Goal: Task Accomplishment & Management: Use online tool/utility

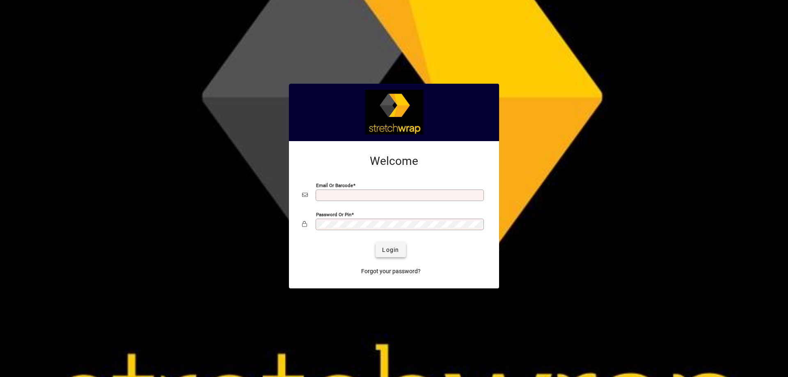
type input "**********"
click at [391, 251] on span "Login" at bounding box center [390, 250] width 17 height 9
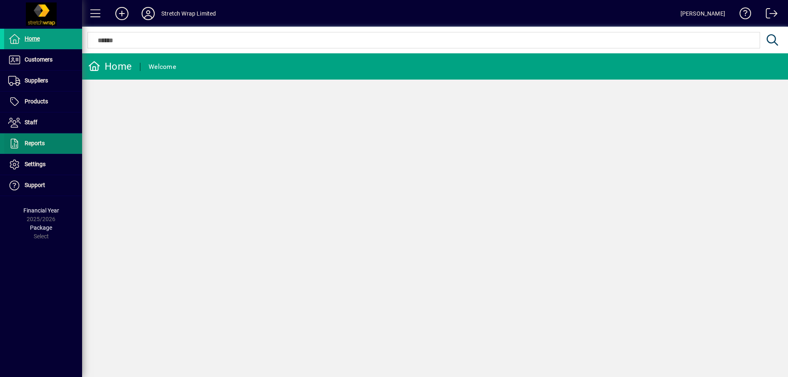
click at [39, 142] on span "Reports" at bounding box center [35, 143] width 20 height 7
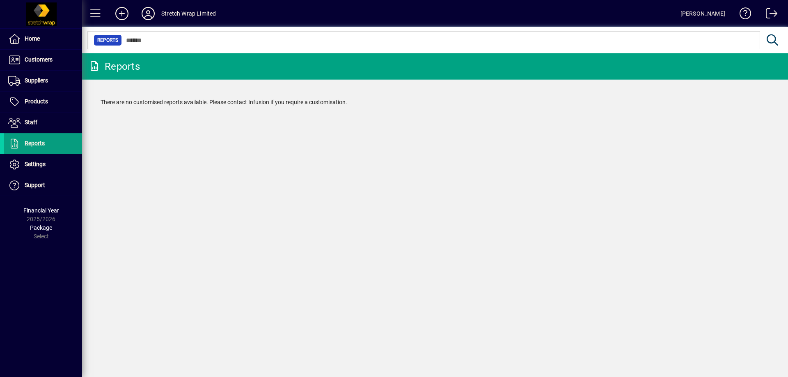
drag, startPoint x: 282, startPoint y: 356, endPoint x: 295, endPoint y: 335, distance: 24.5
click at [282, 356] on div "Reports There are no customised reports available. Please contact Infusion if y…" at bounding box center [435, 215] width 706 height 324
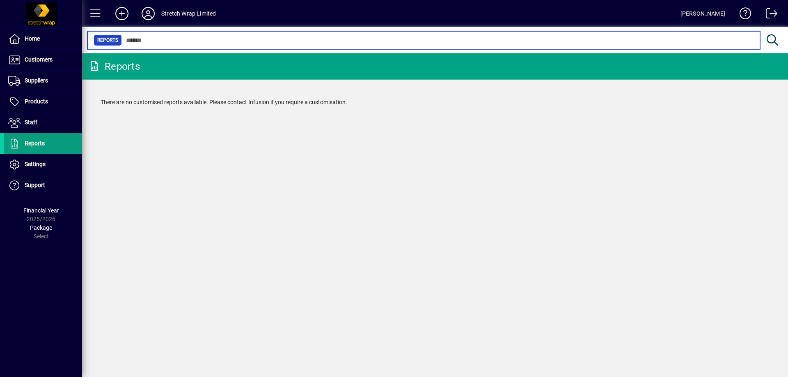
click at [182, 40] on input "text" at bounding box center [438, 39] width 632 height 11
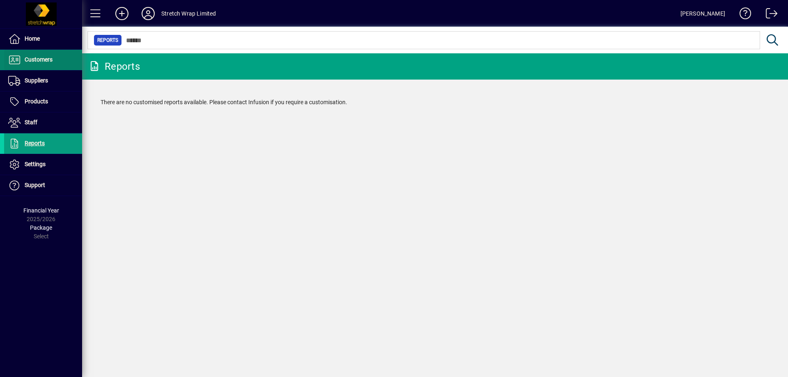
click at [42, 59] on span "Customers" at bounding box center [39, 59] width 28 height 7
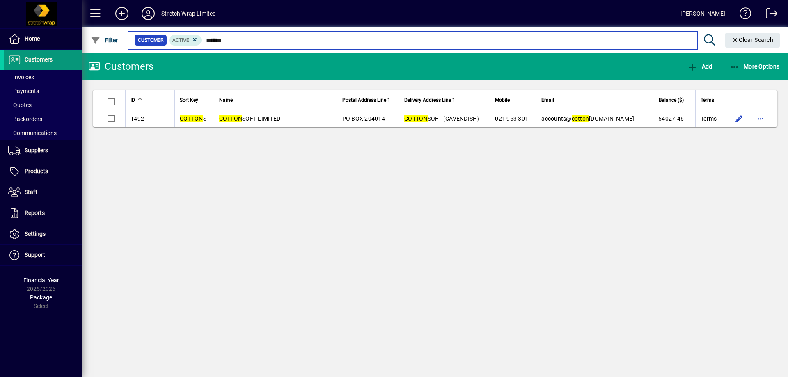
type input "******"
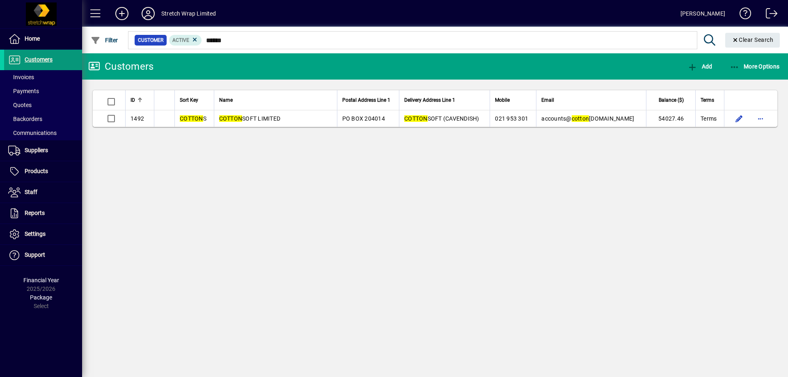
click at [41, 60] on span "Customers" at bounding box center [39, 59] width 28 height 7
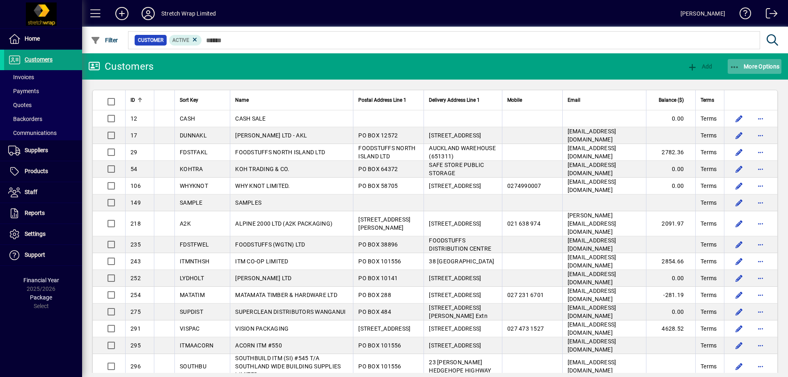
click at [746, 67] on span "More Options" at bounding box center [755, 66] width 50 height 7
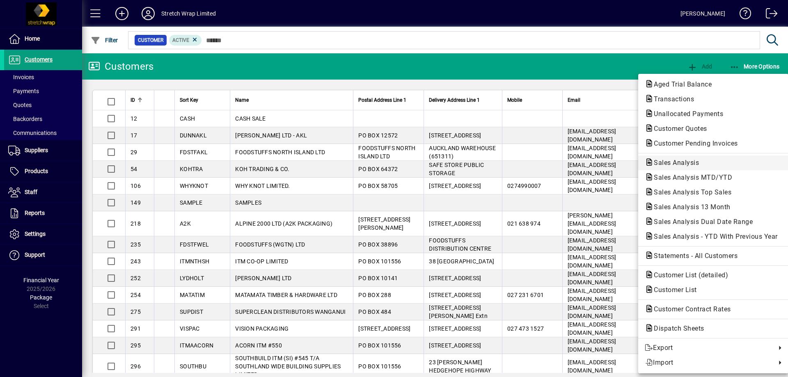
click at [707, 163] on span "Sales Analysis" at bounding box center [713, 163] width 137 height 10
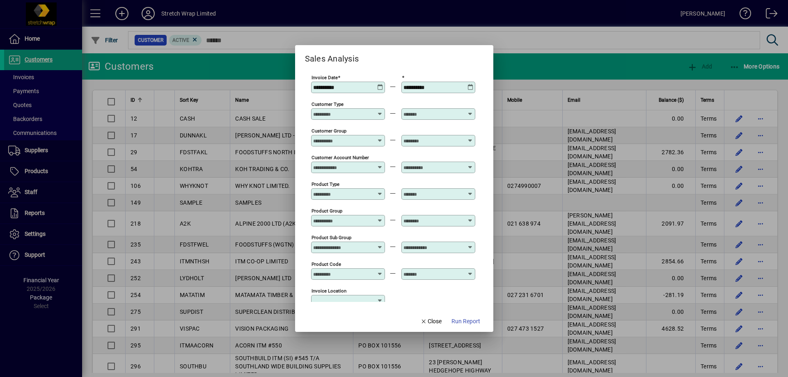
type input "**********"
click at [379, 84] on icon at bounding box center [380, 84] width 6 height 0
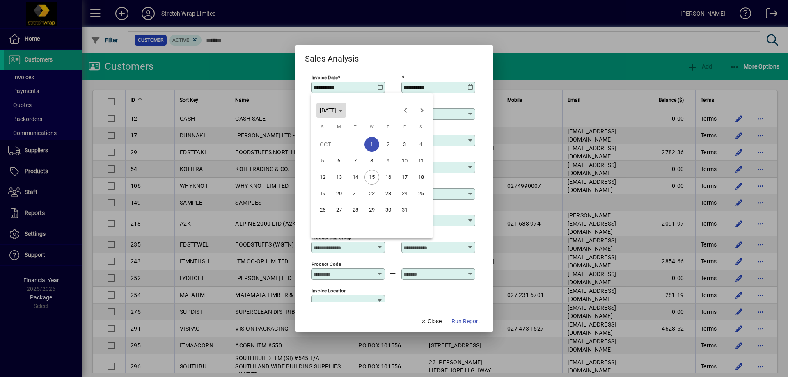
click at [346, 108] on span "Choose month and year" at bounding box center [332, 111] width 30 height 20
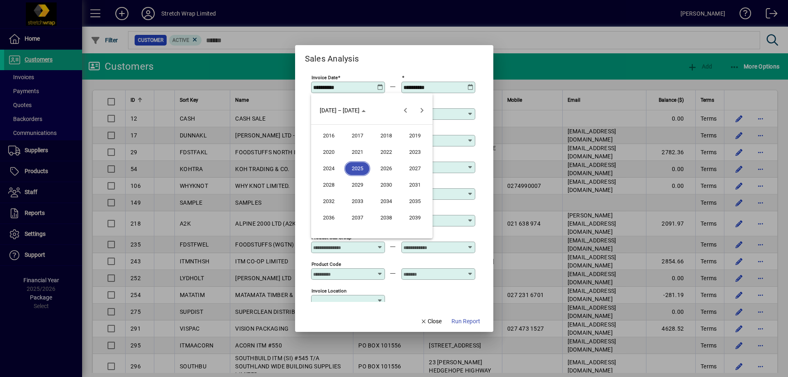
click at [356, 167] on span "2025" at bounding box center [357, 168] width 26 height 15
click at [331, 149] on span "JAN" at bounding box center [329, 152] width 26 height 15
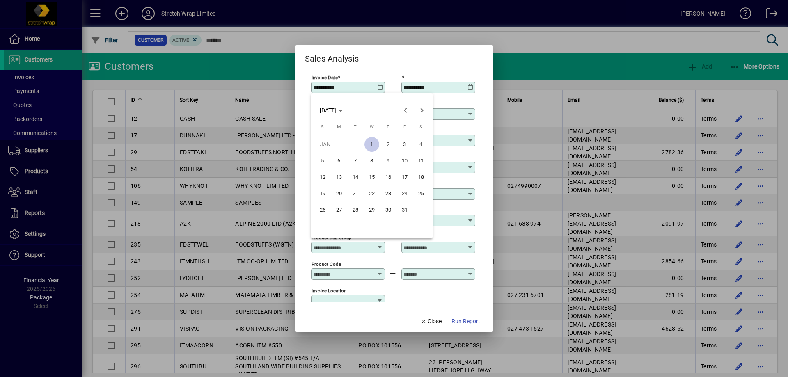
click at [404, 193] on span "24" at bounding box center [404, 193] width 15 height 15
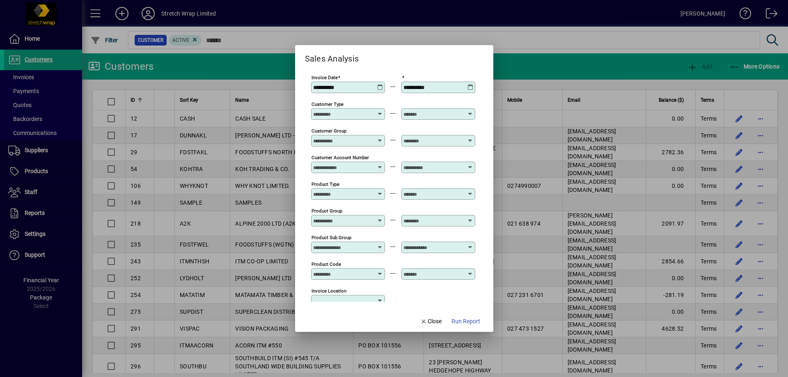
type input "**********"
click at [381, 111] on icon at bounding box center [380, 111] width 6 height 0
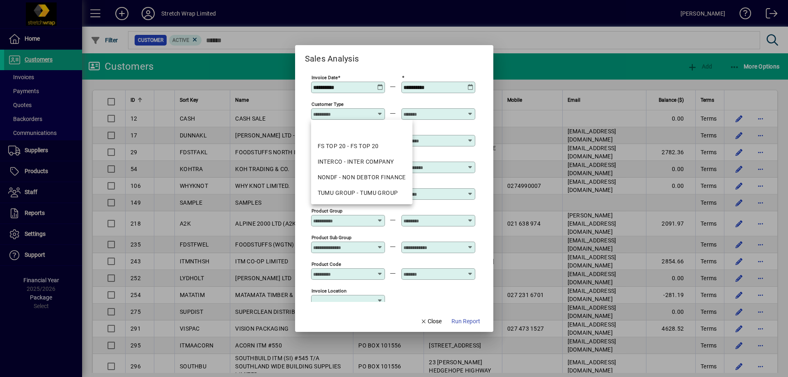
click at [381, 111] on icon at bounding box center [380, 111] width 6 height 0
click at [303, 95] on mat-dialog-content "**********" at bounding box center [394, 187] width 198 height 245
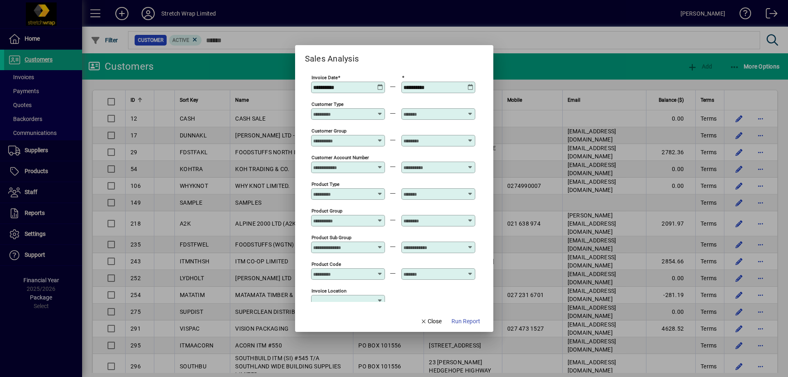
click at [380, 164] on icon at bounding box center [380, 164] width 6 height 0
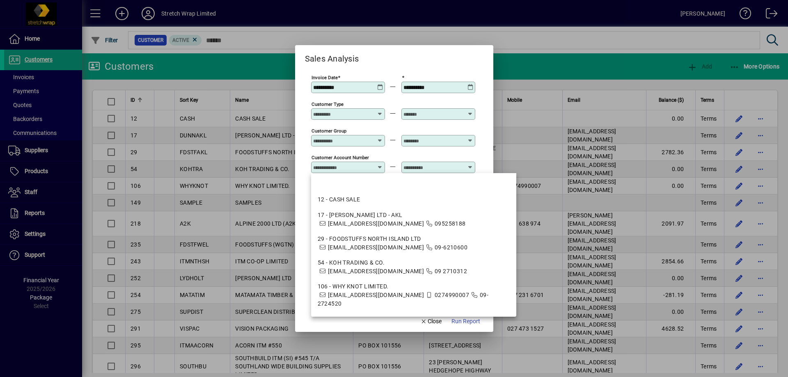
click at [362, 168] on input "Customer Account Number" at bounding box center [343, 167] width 60 height 7
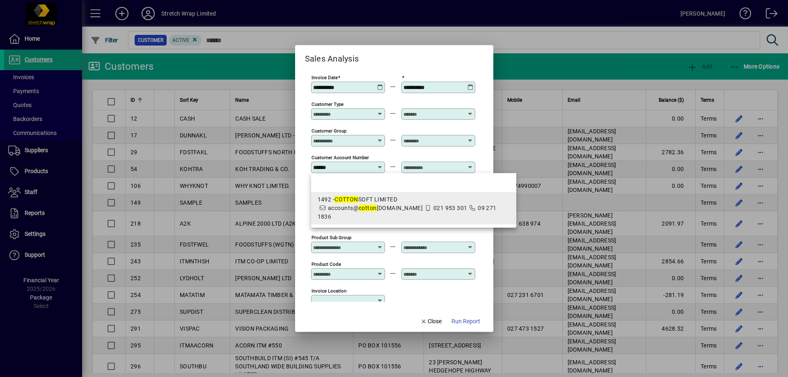
click at [365, 205] on em "cotton" at bounding box center [368, 208] width 18 height 7
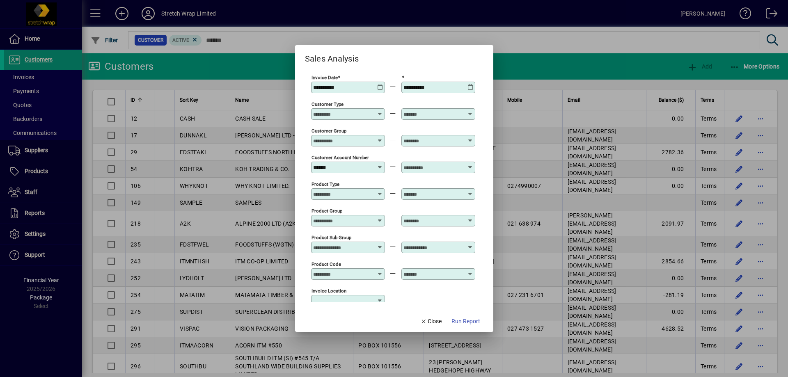
type input "**********"
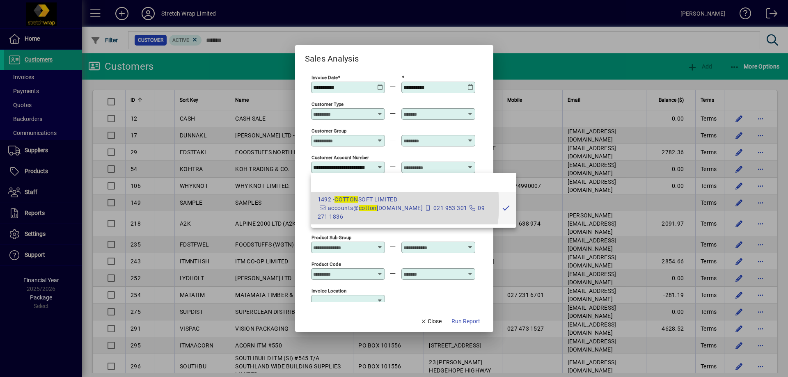
scroll to position [0, 20]
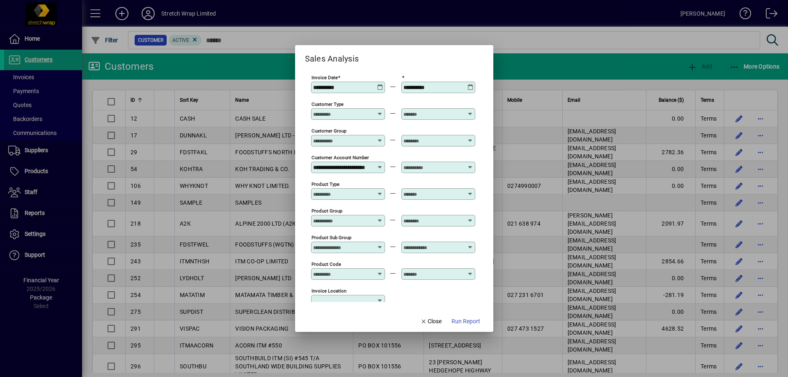
click at [433, 170] on input "text" at bounding box center [434, 167] width 60 height 7
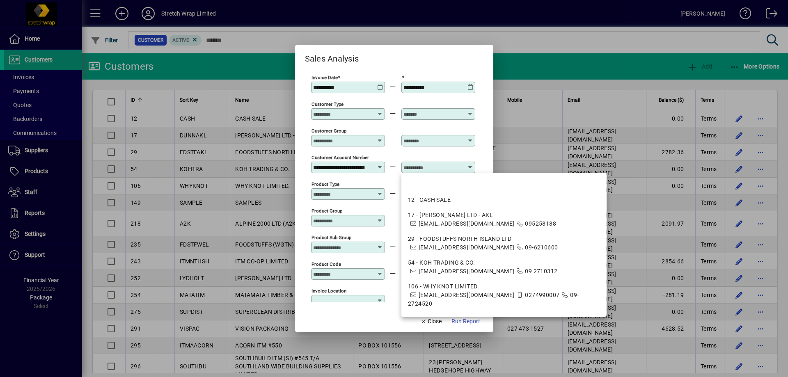
scroll to position [0, 0]
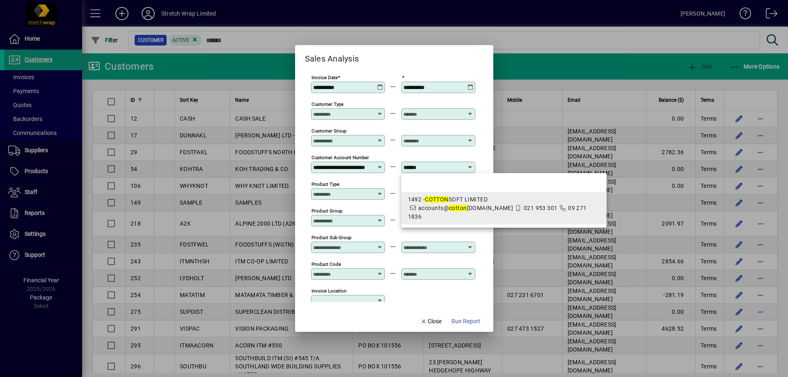
click at [455, 205] on span "accounts@ cotton [DOMAIN_NAME]" at bounding box center [465, 208] width 95 height 7
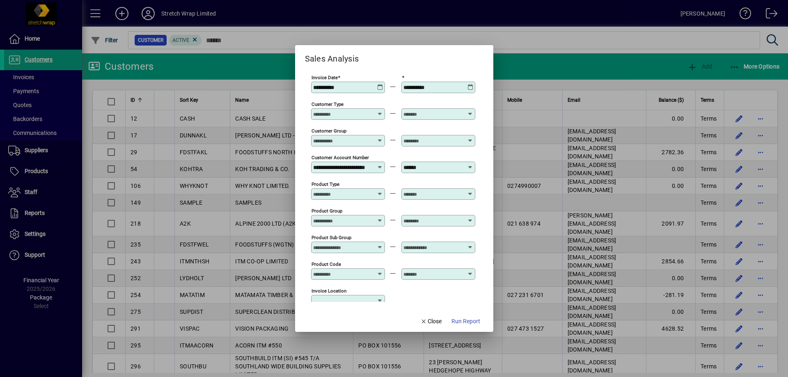
type input "**********"
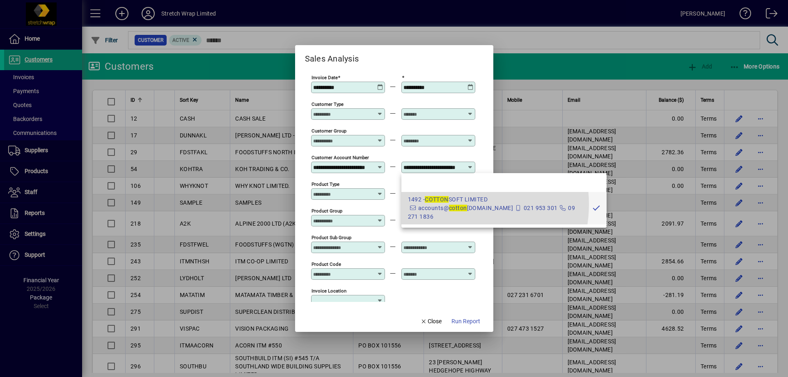
scroll to position [0, 20]
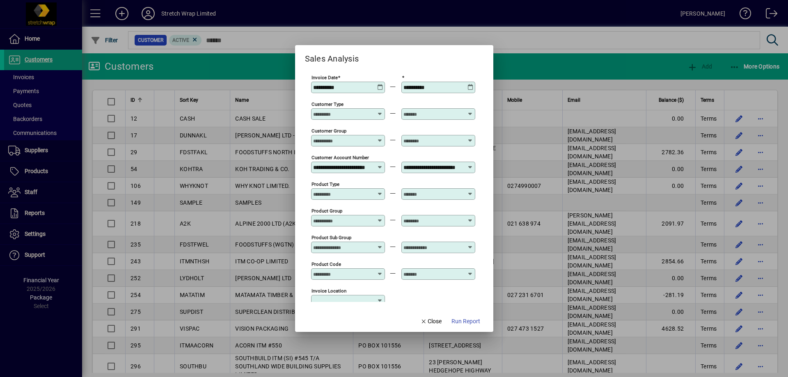
click at [359, 193] on input "Product Type" at bounding box center [343, 194] width 60 height 7
type input "*"
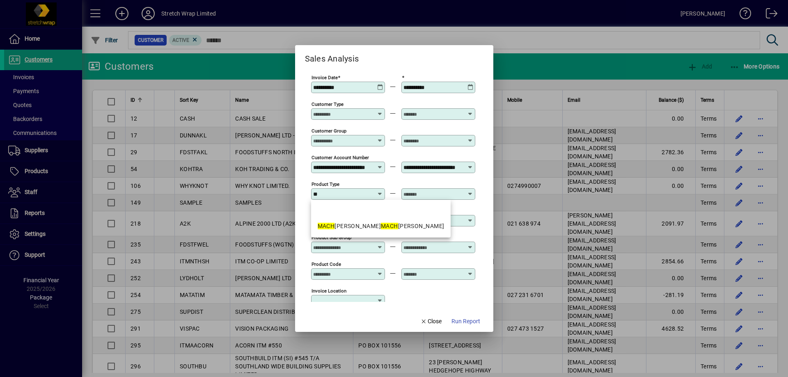
type input "*"
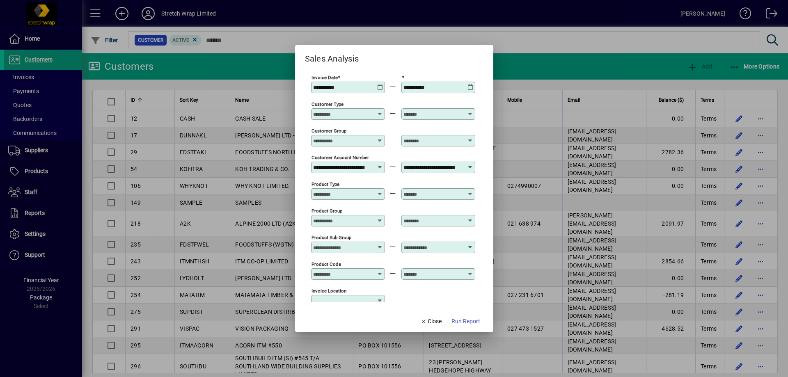
click at [340, 218] on input "Product Group" at bounding box center [343, 221] width 60 height 7
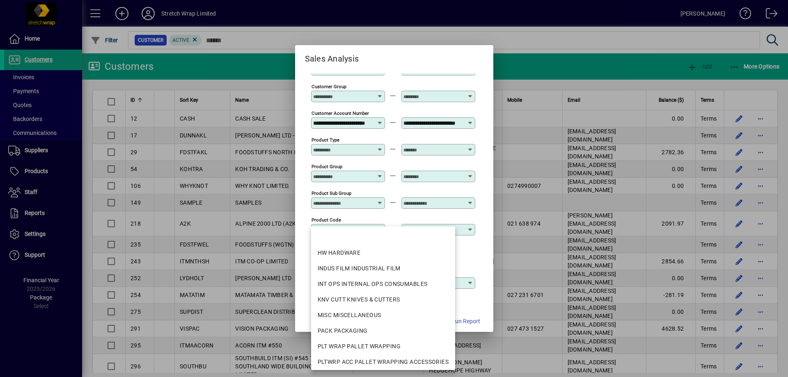
scroll to position [41, 0]
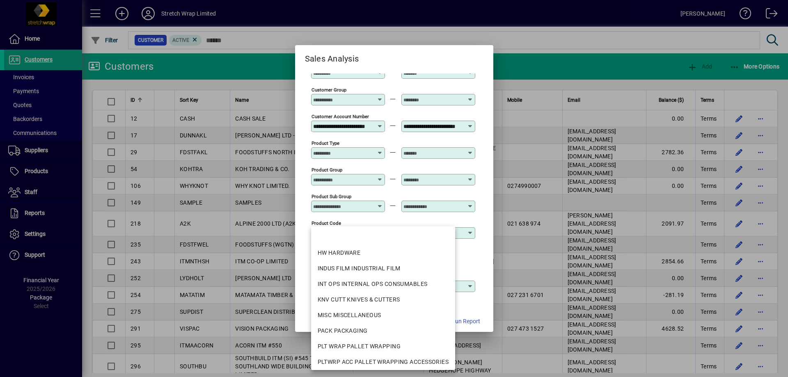
click at [392, 220] on div "Product Code" at bounding box center [393, 232] width 164 height 27
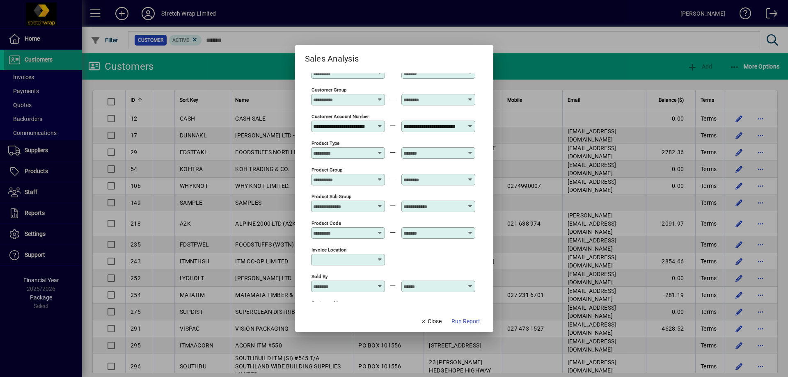
click at [366, 232] on input "Product Code" at bounding box center [343, 233] width 60 height 7
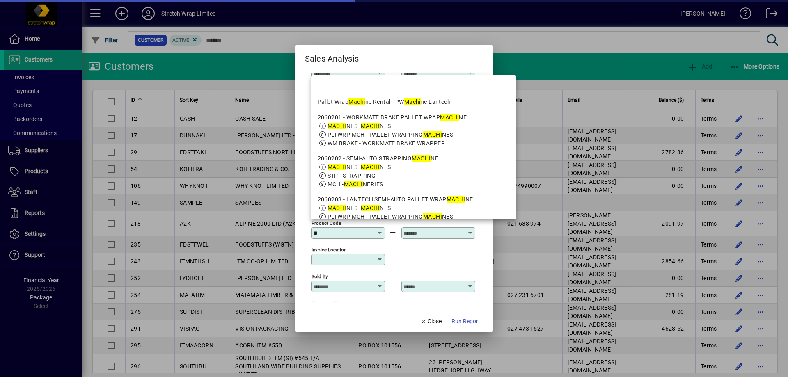
type input "*"
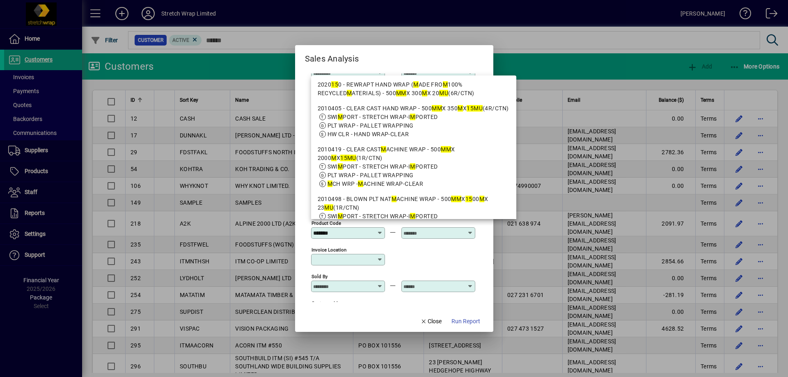
scroll to position [0, 0]
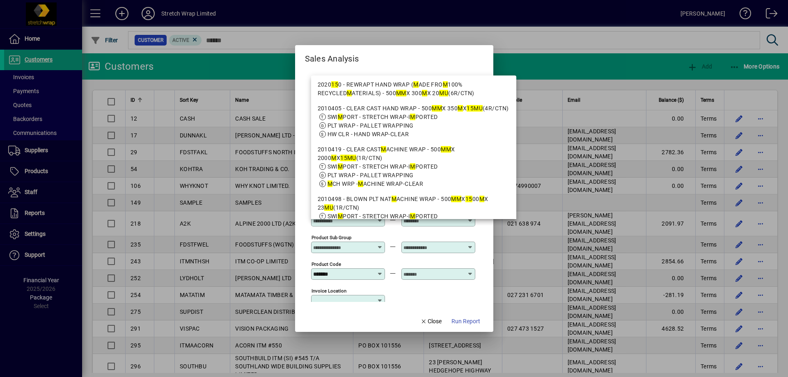
type input "*******"
click at [382, 272] on div "*******" at bounding box center [348, 274] width 71 height 7
drag, startPoint x: 254, startPoint y: 274, endPoint x: 243, endPoint y: 274, distance: 11.1
click at [243, 274] on div "**********" at bounding box center [394, 188] width 788 height 377
click at [424, 287] on div at bounding box center [438, 284] width 74 height 9
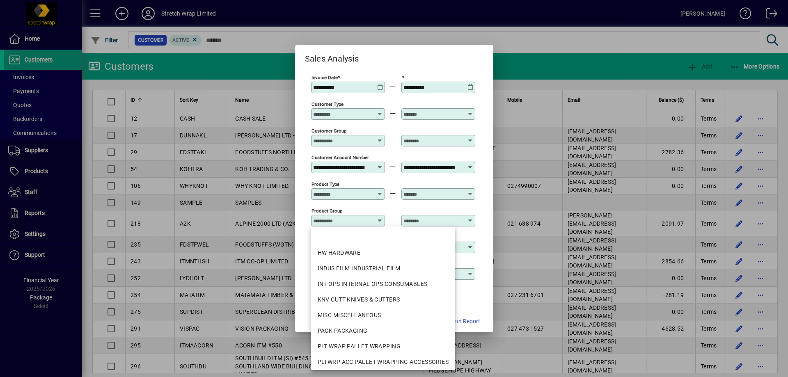
click at [346, 221] on input "Product Group" at bounding box center [343, 221] width 60 height 7
click at [354, 197] on div "Product Type" at bounding box center [348, 193] width 74 height 11
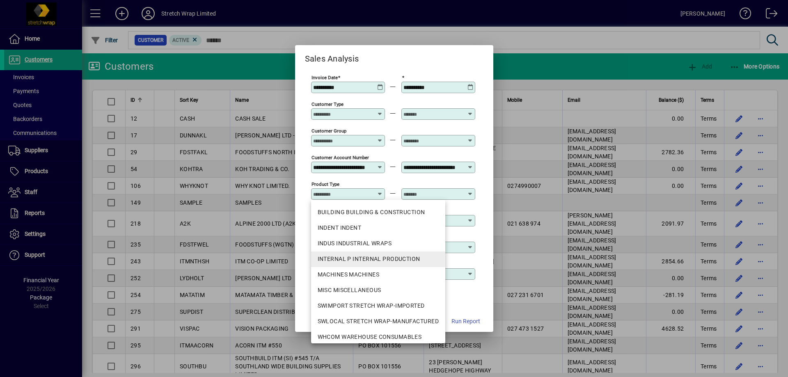
scroll to position [19, 0]
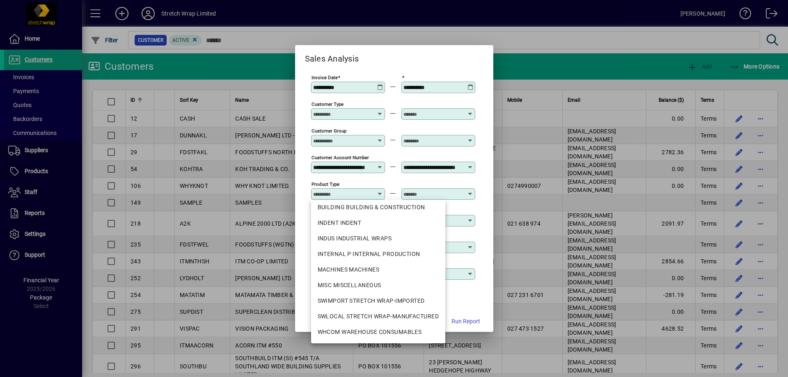
click at [484, 259] on mat-dialog-content "**********" at bounding box center [394, 187] width 198 height 245
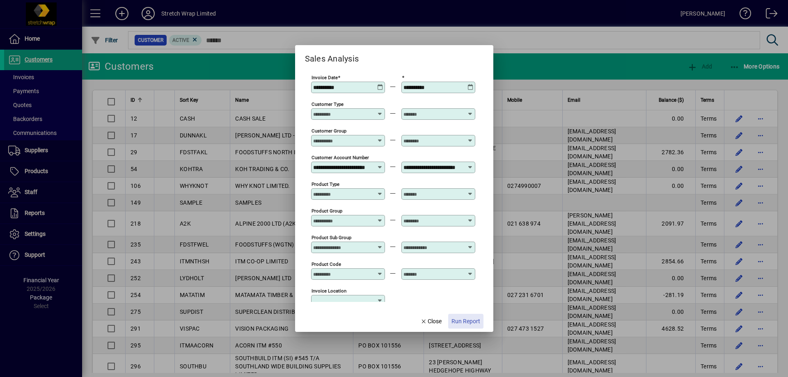
click at [461, 322] on span "Run Report" at bounding box center [466, 321] width 29 height 9
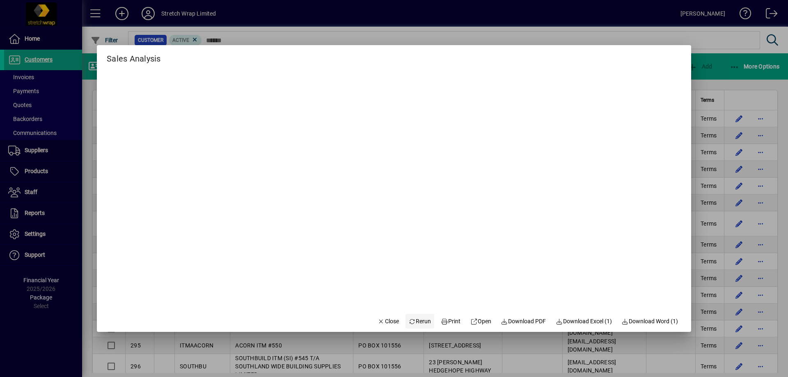
click at [414, 321] on span "Rerun" at bounding box center [420, 321] width 23 height 9
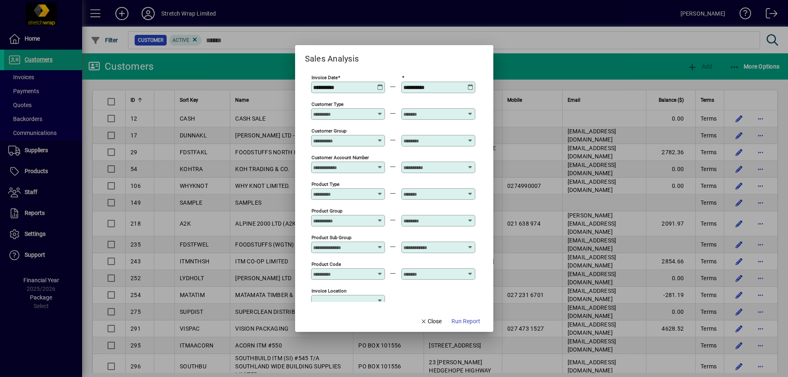
type input "**********"
click at [358, 117] on div "Customer Type" at bounding box center [348, 113] width 74 height 11
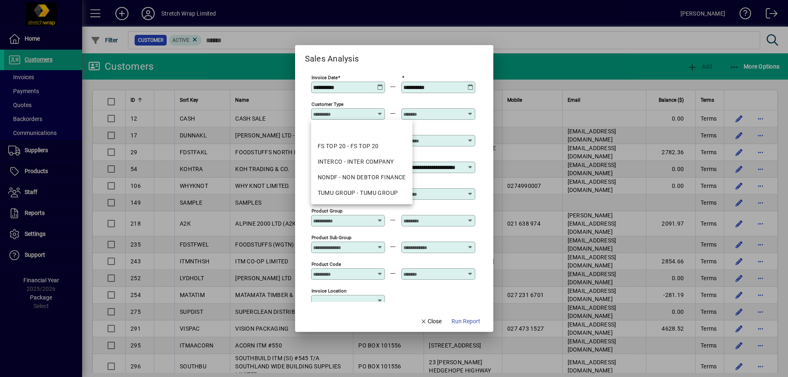
click at [358, 117] on div "Customer Type" at bounding box center [348, 113] width 74 height 11
click at [394, 103] on div "Customer Type" at bounding box center [393, 113] width 164 height 27
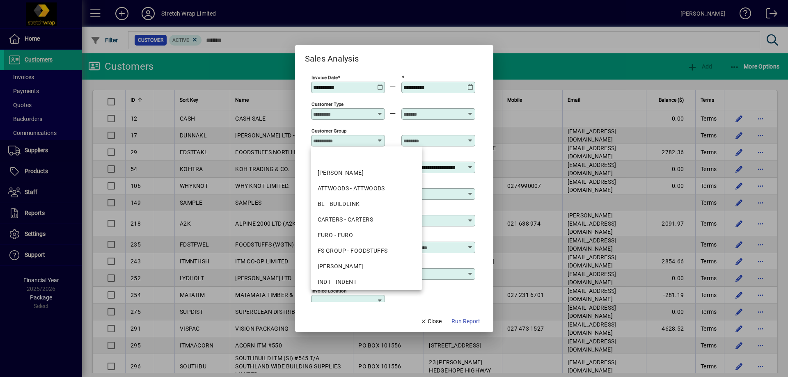
click at [373, 142] on input "Customer Group" at bounding box center [343, 141] width 60 height 7
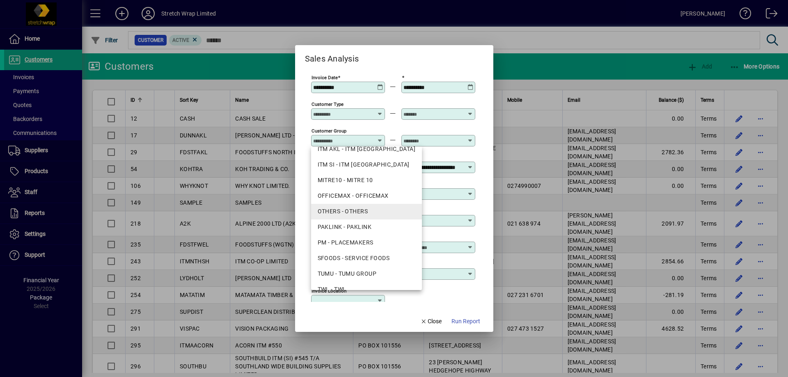
scroll to position [190, 0]
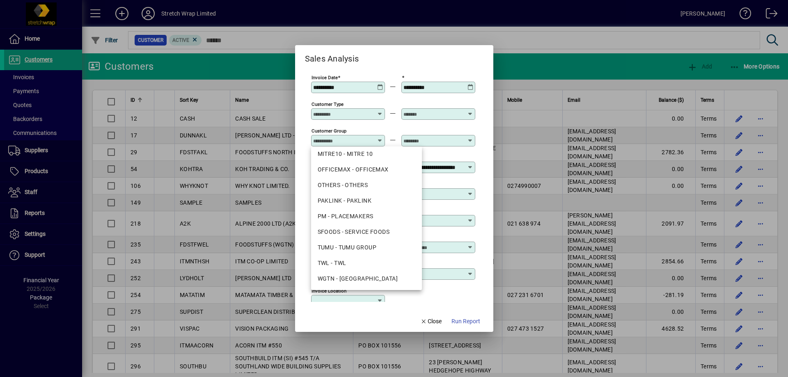
click at [396, 126] on div "Customer Type" at bounding box center [393, 113] width 164 height 27
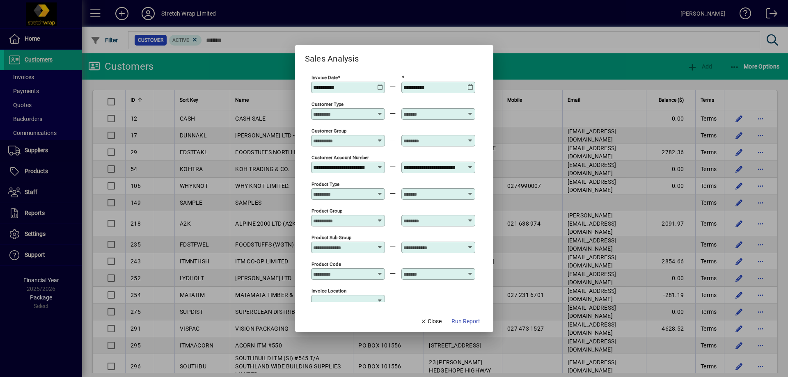
click at [380, 191] on icon at bounding box center [380, 191] width 6 height 0
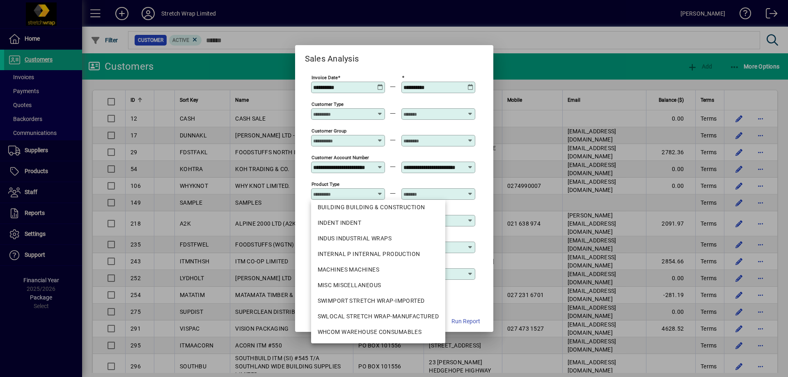
scroll to position [200, 0]
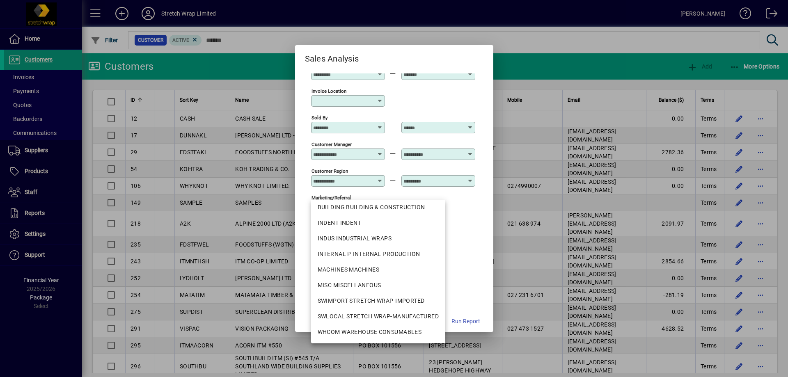
click at [468, 229] on div "Preferred supplier" at bounding box center [393, 233] width 164 height 27
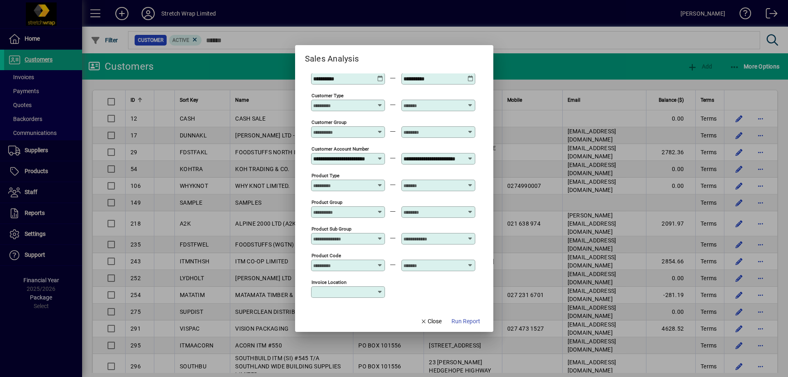
scroll to position [0, 0]
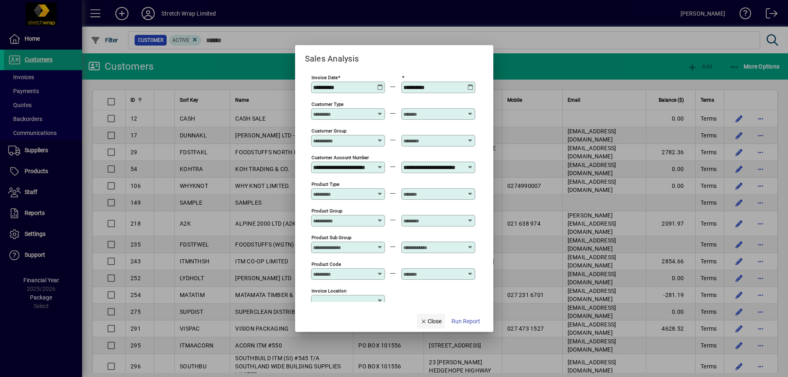
click at [431, 322] on span "Close" at bounding box center [430, 321] width 21 height 9
